Goal: Information Seeking & Learning: Check status

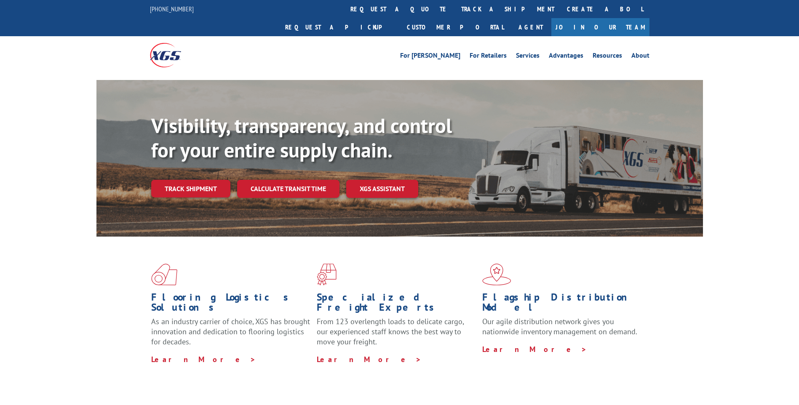
click at [455, 12] on link "track a shipment" at bounding box center [508, 9] width 106 height 18
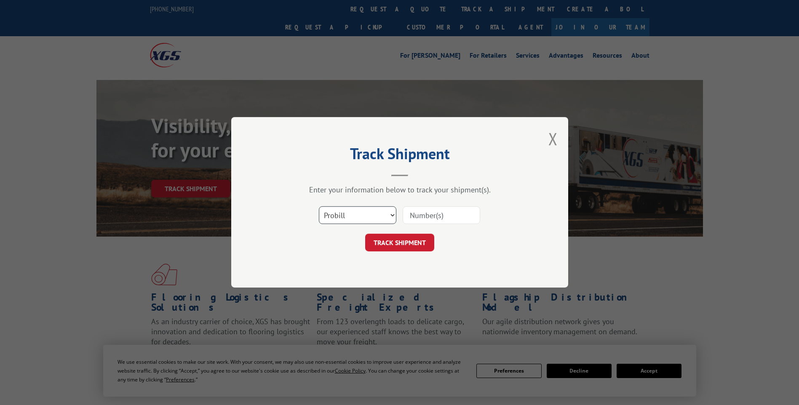
click at [368, 218] on select "Select category... Probill BOL PO" at bounding box center [358, 216] width 78 height 18
select select "po"
click at [319, 207] on select "Select category... Probill BOL PO" at bounding box center [358, 216] width 78 height 18
click at [444, 203] on div "Select category... Probill BOL PO" at bounding box center [399, 216] width 253 height 28
click at [442, 215] on input at bounding box center [442, 216] width 78 height 18
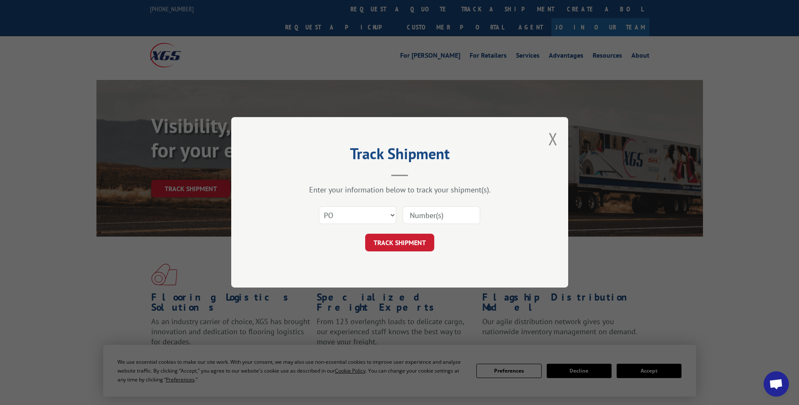
paste input "CG503388"
type input "CG503388"
click at [400, 245] on button "TRACK SHIPMENT" at bounding box center [399, 243] width 69 height 18
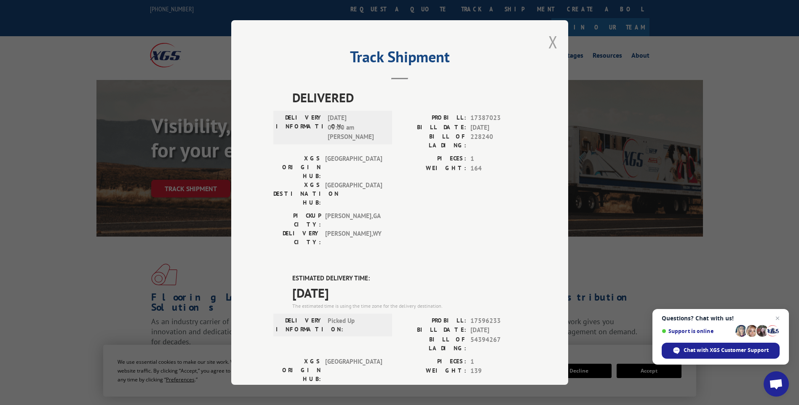
click at [551, 40] on button "Close modal" at bounding box center [553, 42] width 9 height 22
